Goal: Entertainment & Leisure: Consume media (video, audio)

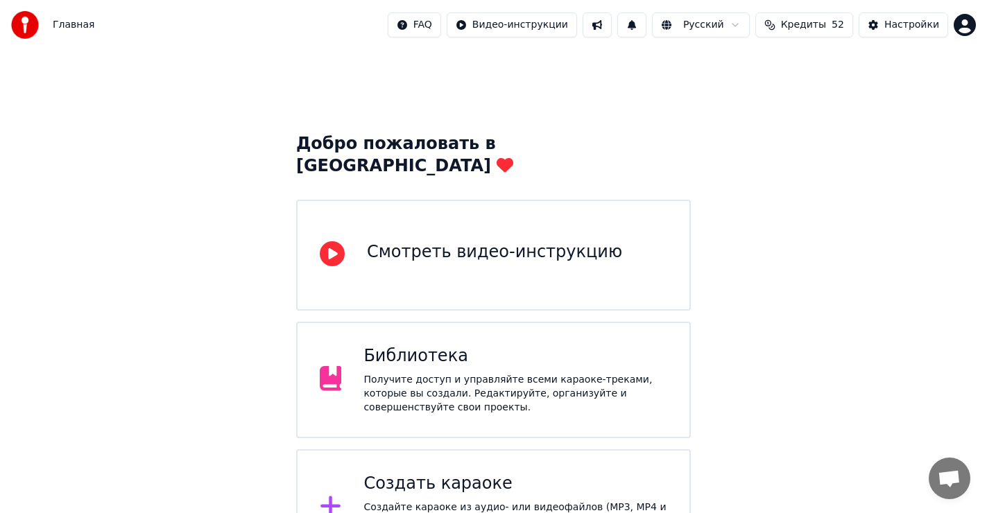
click at [394, 348] on div "Библиотека Получите доступ и управляйте всеми караоке-треками, которые вы созда…" at bounding box center [516, 379] width 304 height 69
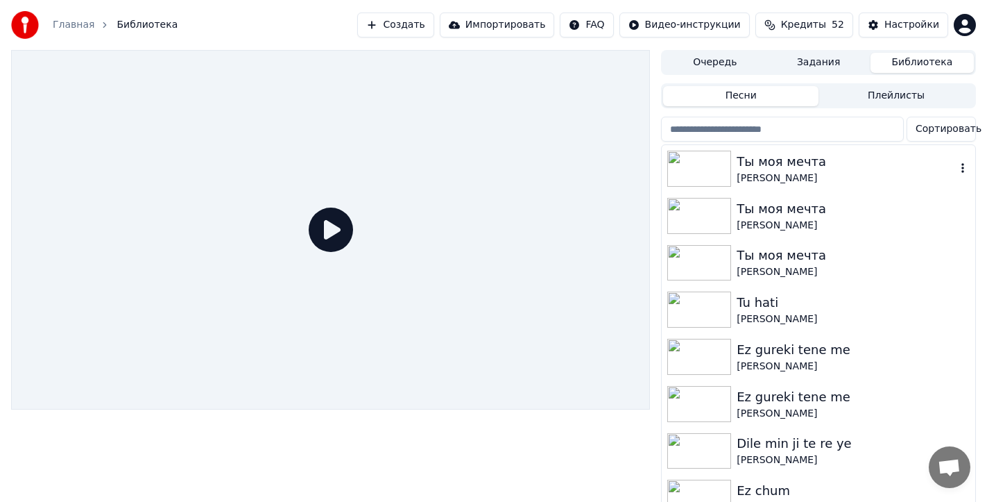
click at [699, 166] on img at bounding box center [699, 169] width 64 height 36
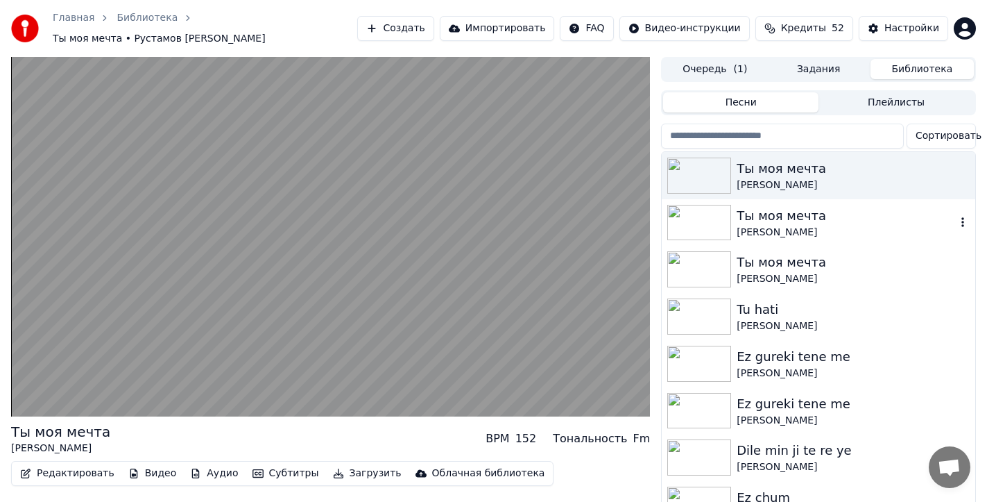
click at [706, 214] on img at bounding box center [699, 223] width 64 height 36
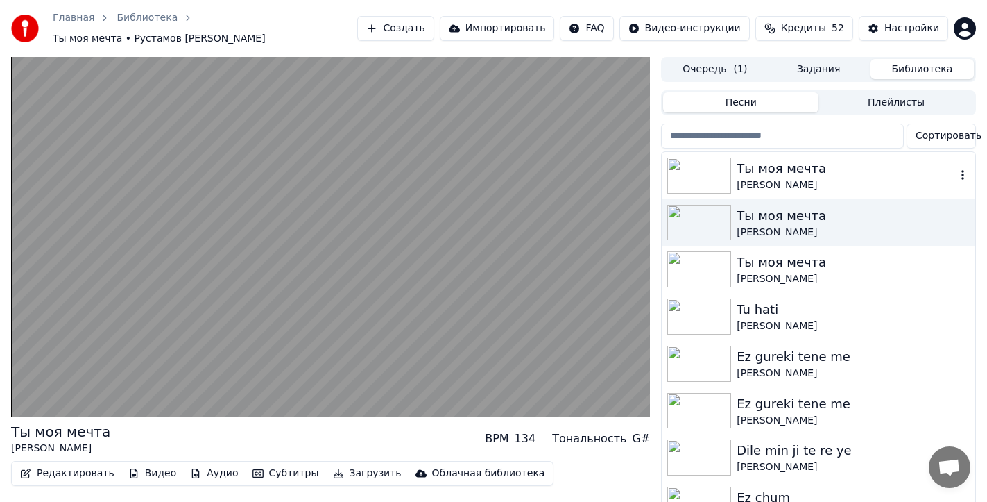
click at [706, 169] on img at bounding box center [699, 175] width 64 height 36
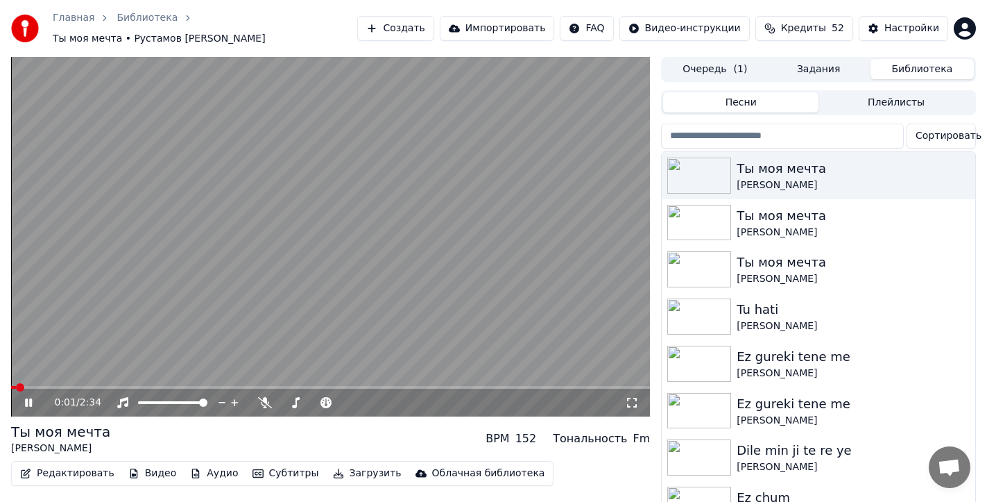
click at [31, 398] on icon at bounding box center [28, 402] width 7 height 8
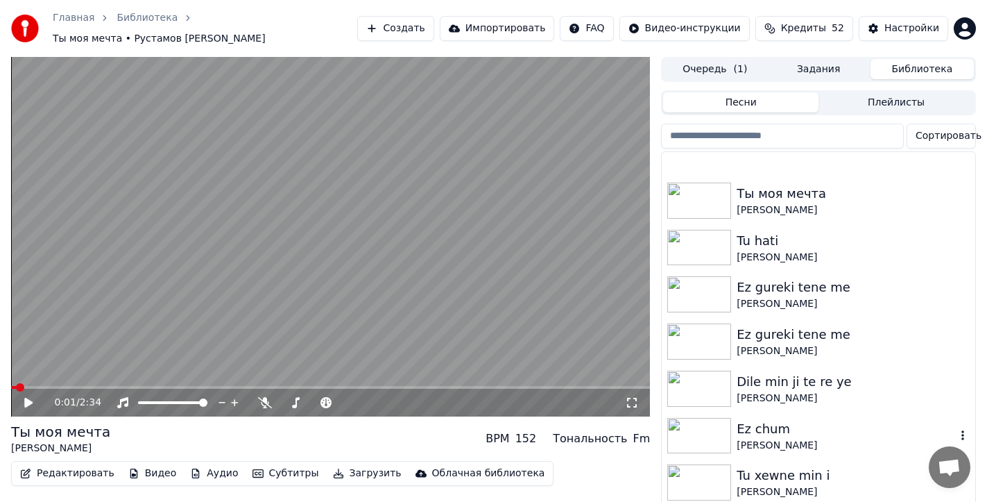
scroll to position [69, 0]
click at [694, 238] on img at bounding box center [699, 247] width 64 height 36
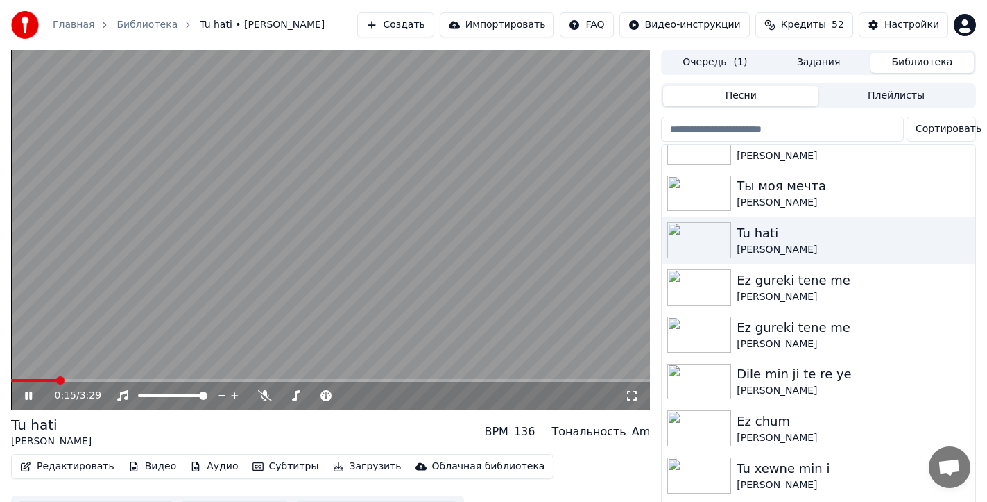
click at [56, 379] on span at bounding box center [330, 380] width 639 height 3
click at [92, 380] on span at bounding box center [330, 380] width 639 height 3
click at [134, 380] on span at bounding box center [330, 380] width 639 height 3
click at [11, 380] on span at bounding box center [80, 380] width 139 height 3
click at [28, 398] on icon at bounding box center [38, 395] width 33 height 11
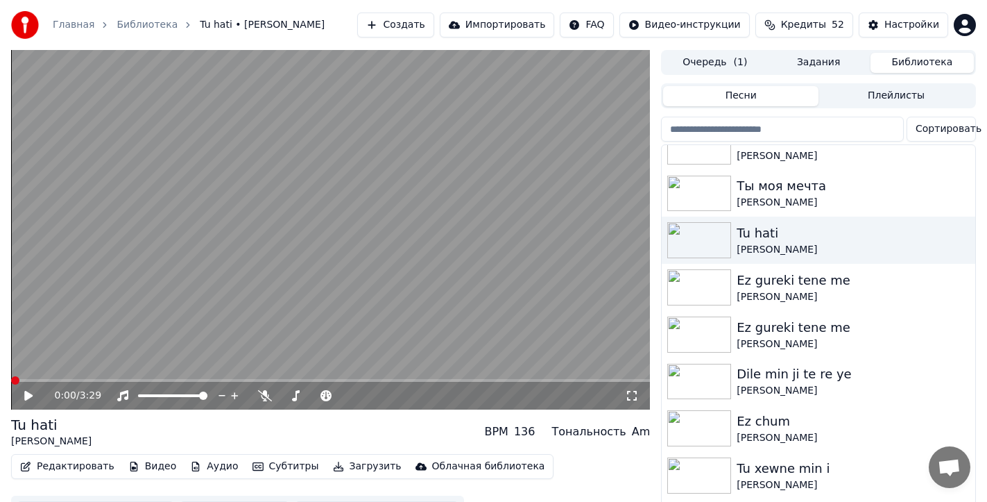
click at [11, 380] on span at bounding box center [15, 380] width 8 height 8
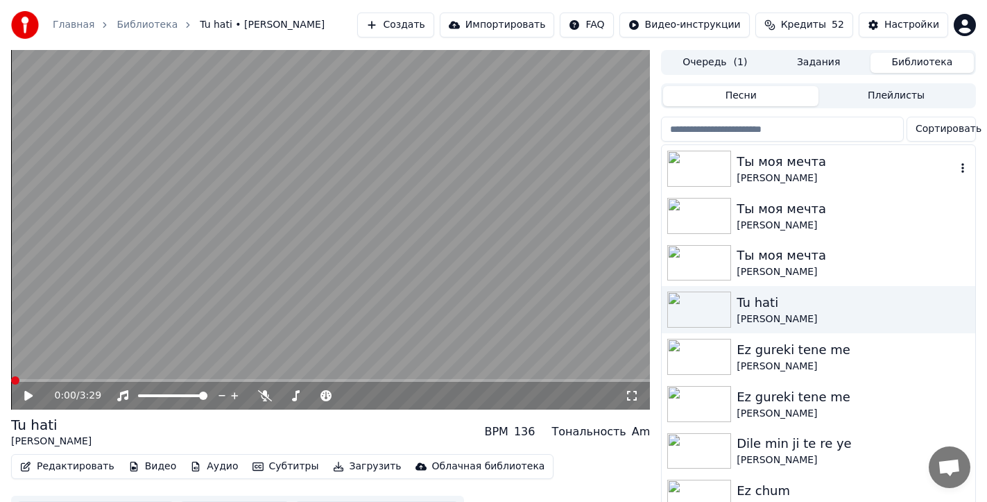
click at [694, 171] on img at bounding box center [699, 169] width 64 height 36
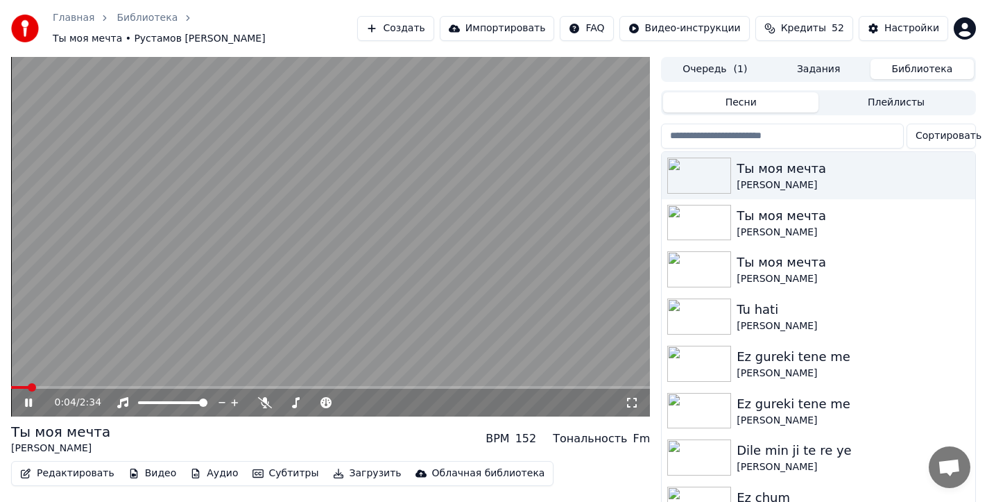
click at [65, 377] on video at bounding box center [330, 236] width 639 height 359
click at [23, 397] on icon at bounding box center [38, 402] width 33 height 11
click at [78, 386] on span at bounding box center [330, 387] width 639 height 3
